Goal: Task Accomplishment & Management: Manage account settings

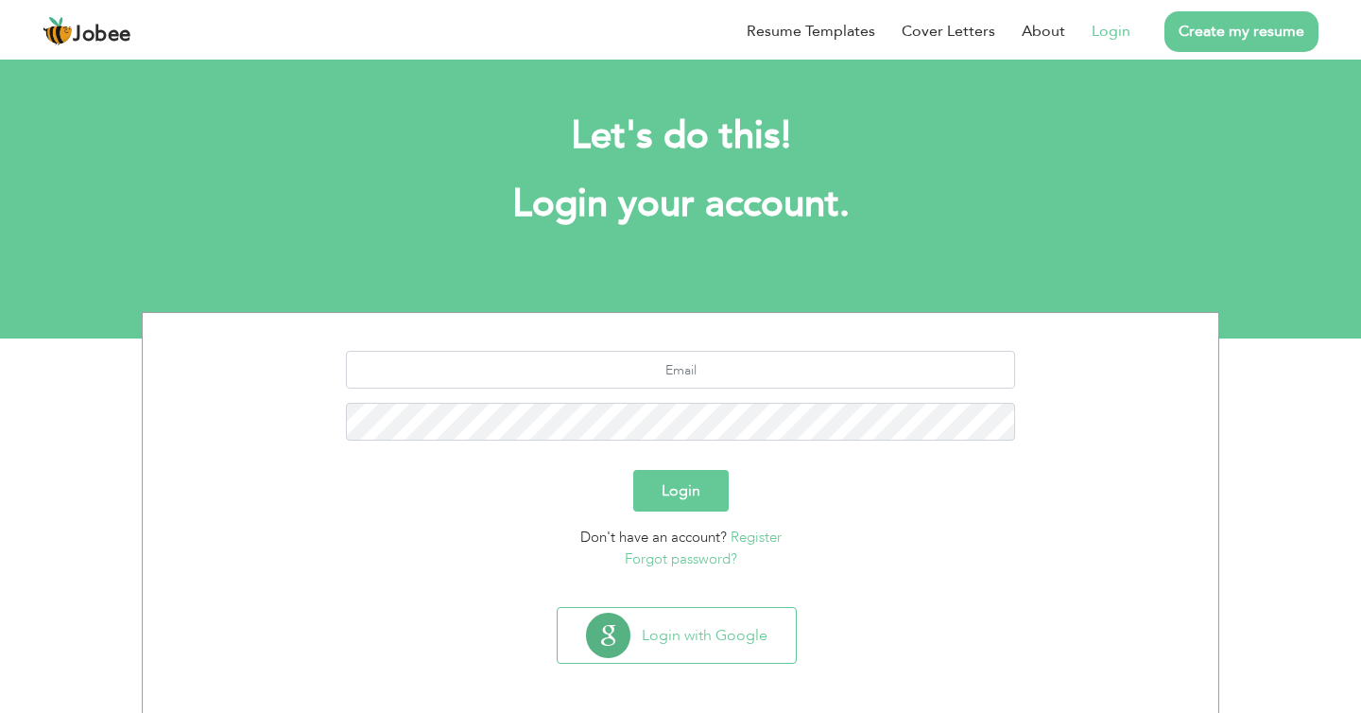
click at [1105, 24] on link "Login" at bounding box center [1111, 31] width 39 height 23
click at [1114, 37] on link "Login" at bounding box center [1111, 31] width 39 height 23
click at [1105, 37] on link "Login" at bounding box center [1111, 31] width 39 height 23
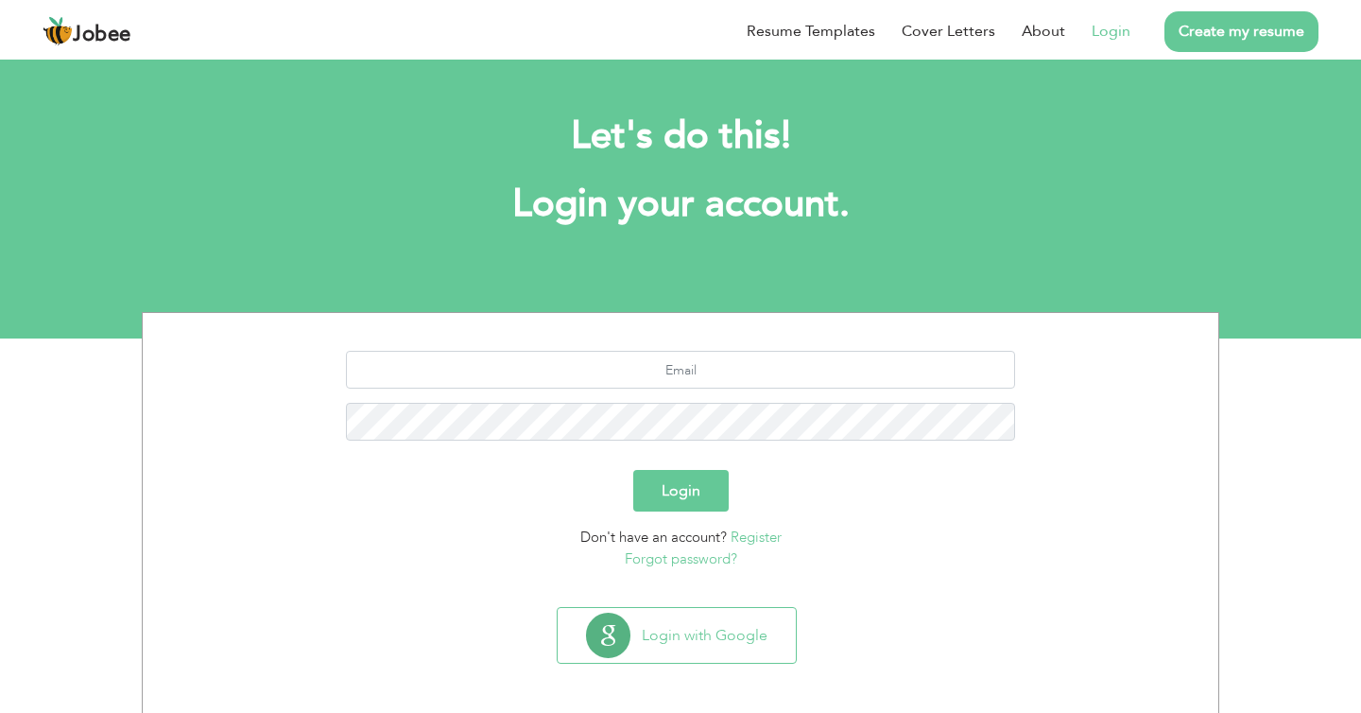
click at [1105, 37] on link "Login" at bounding box center [1111, 31] width 39 height 23
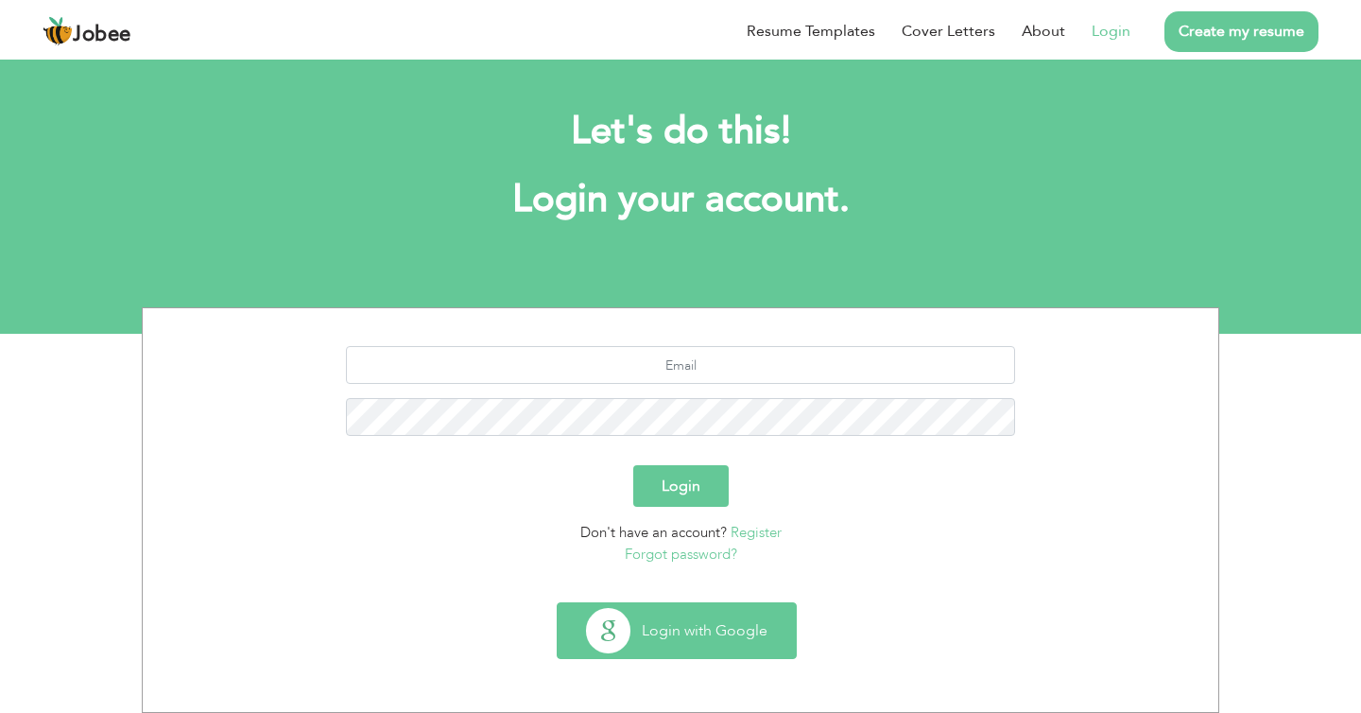
click at [696, 620] on button "Login with Google" at bounding box center [677, 630] width 238 height 55
